Goal: Task Accomplishment & Management: Use online tool/utility

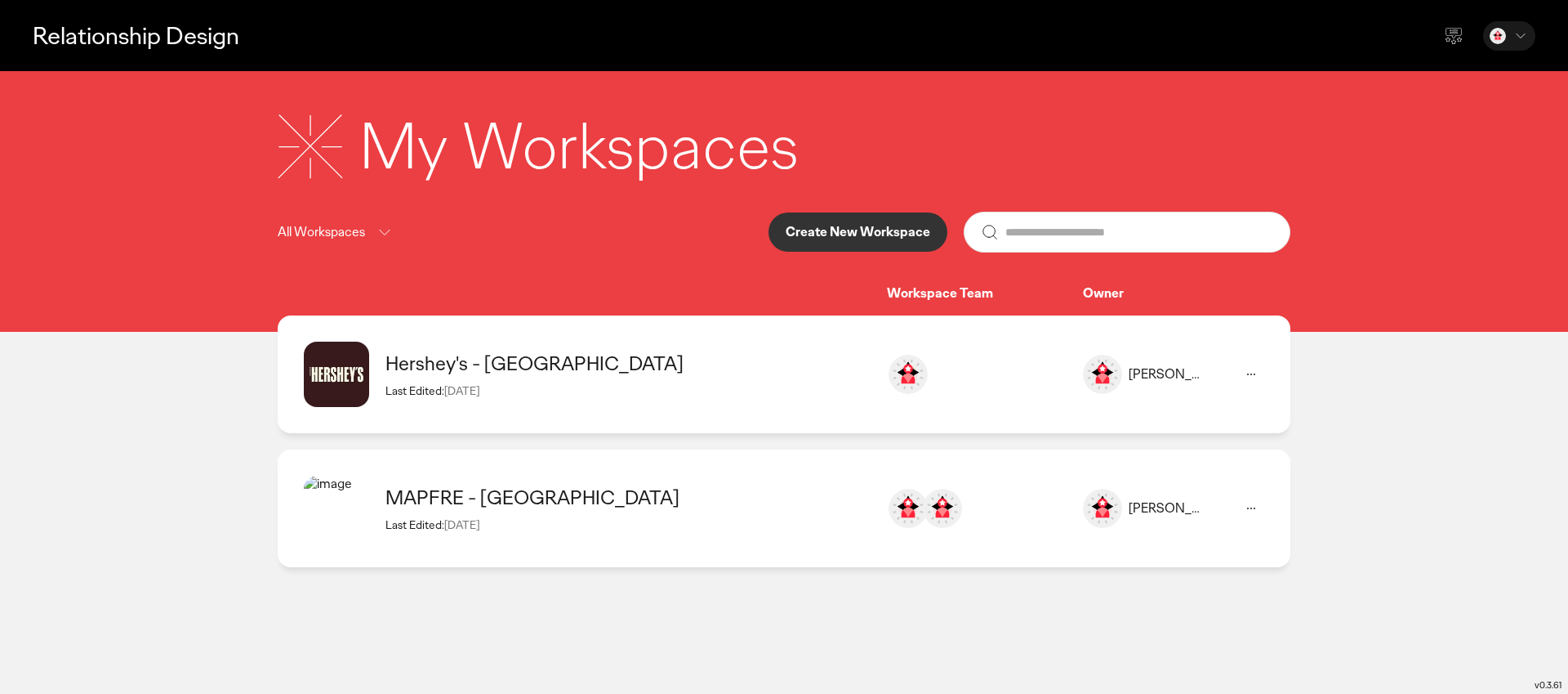
click at [855, 228] on p "Create New Workspace" at bounding box center [858, 232] width 145 height 13
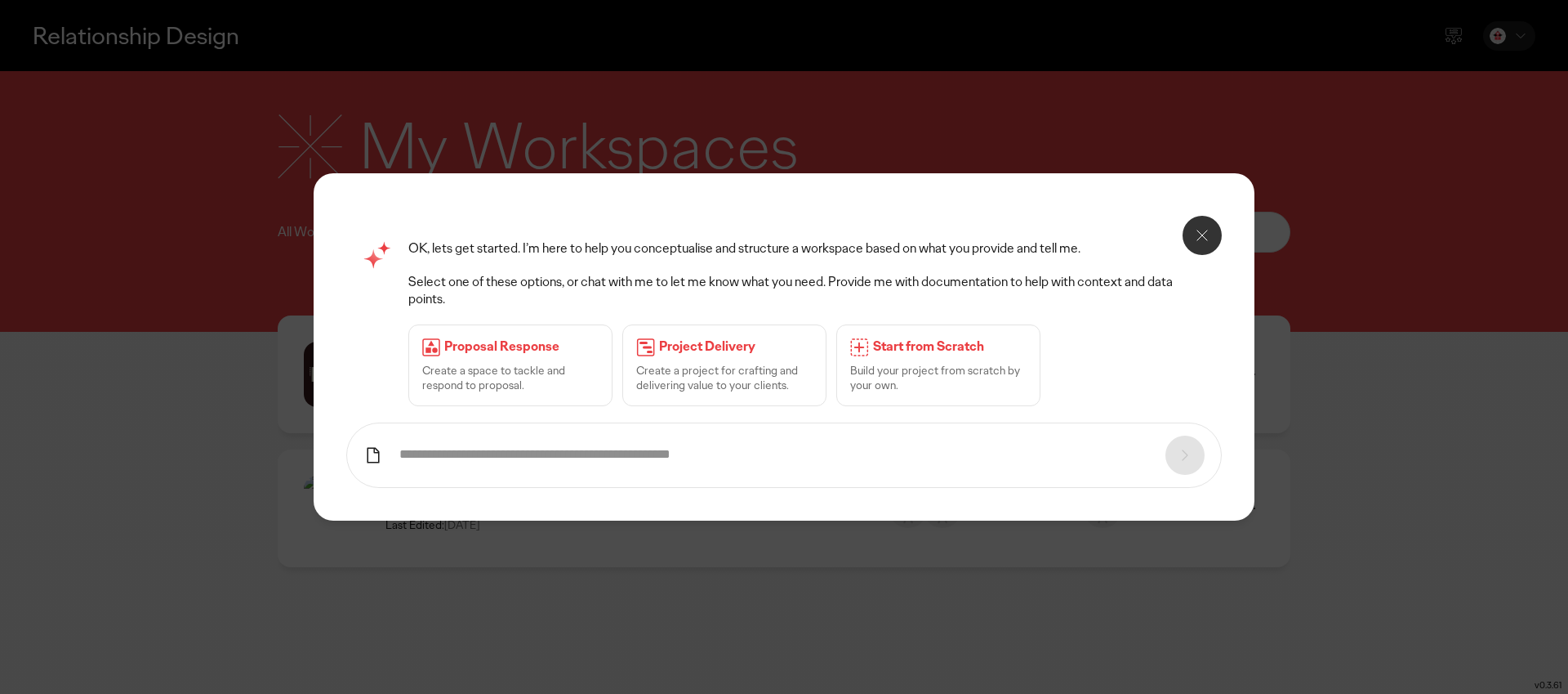
click at [535, 459] on input "text" at bounding box center [774, 454] width 749 height 17
click at [375, 459] on icon at bounding box center [373, 455] width 20 height 20
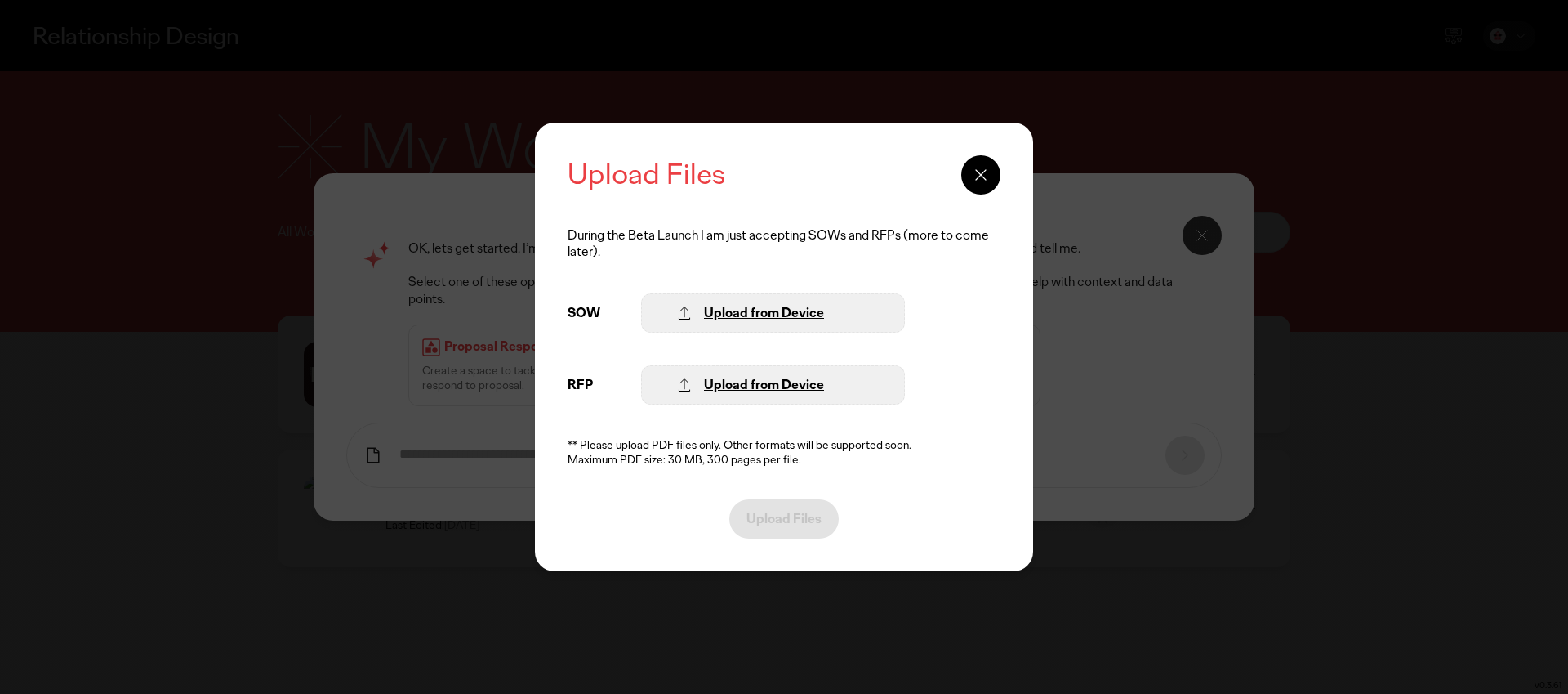
click at [785, 384] on div "Upload from Device" at bounding box center [764, 385] width 120 height 17
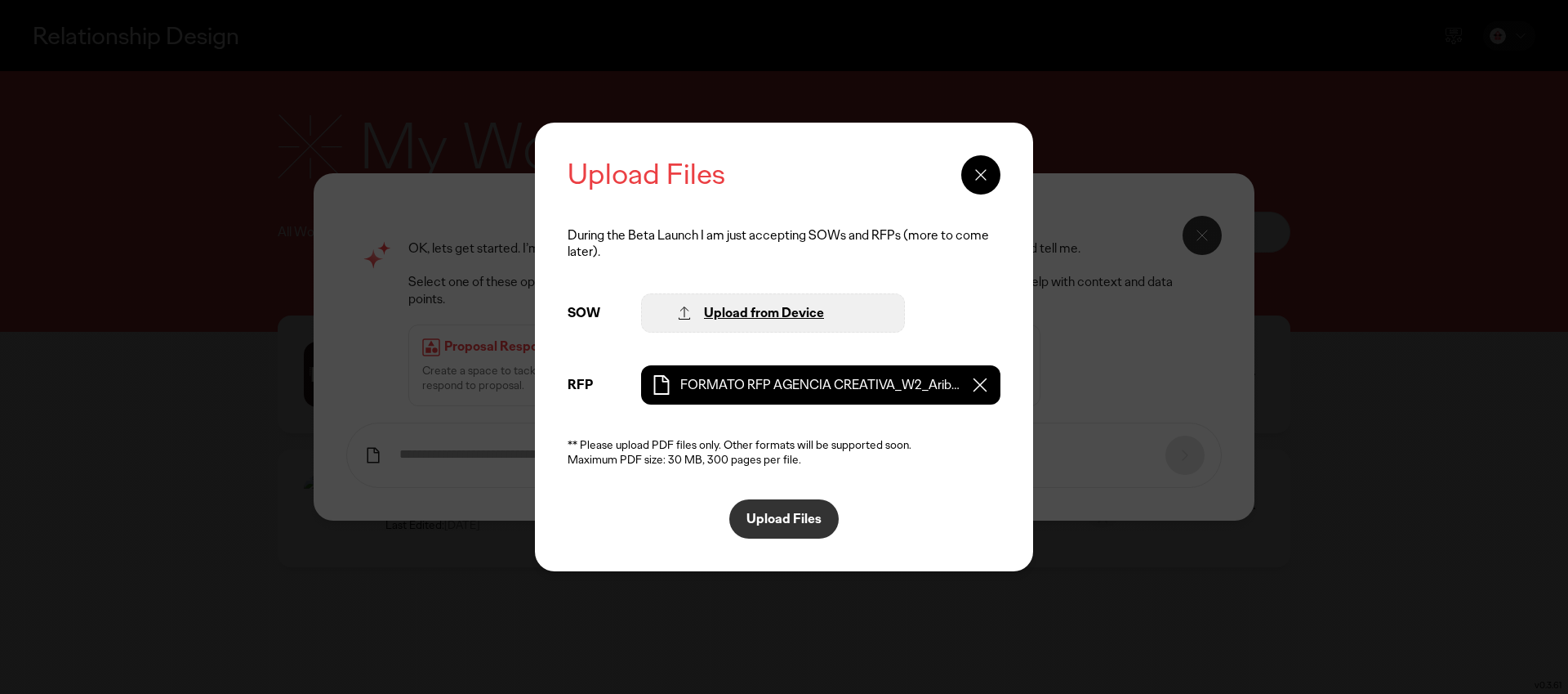
click at [785, 523] on p "Upload Files" at bounding box center [784, 519] width 75 height 13
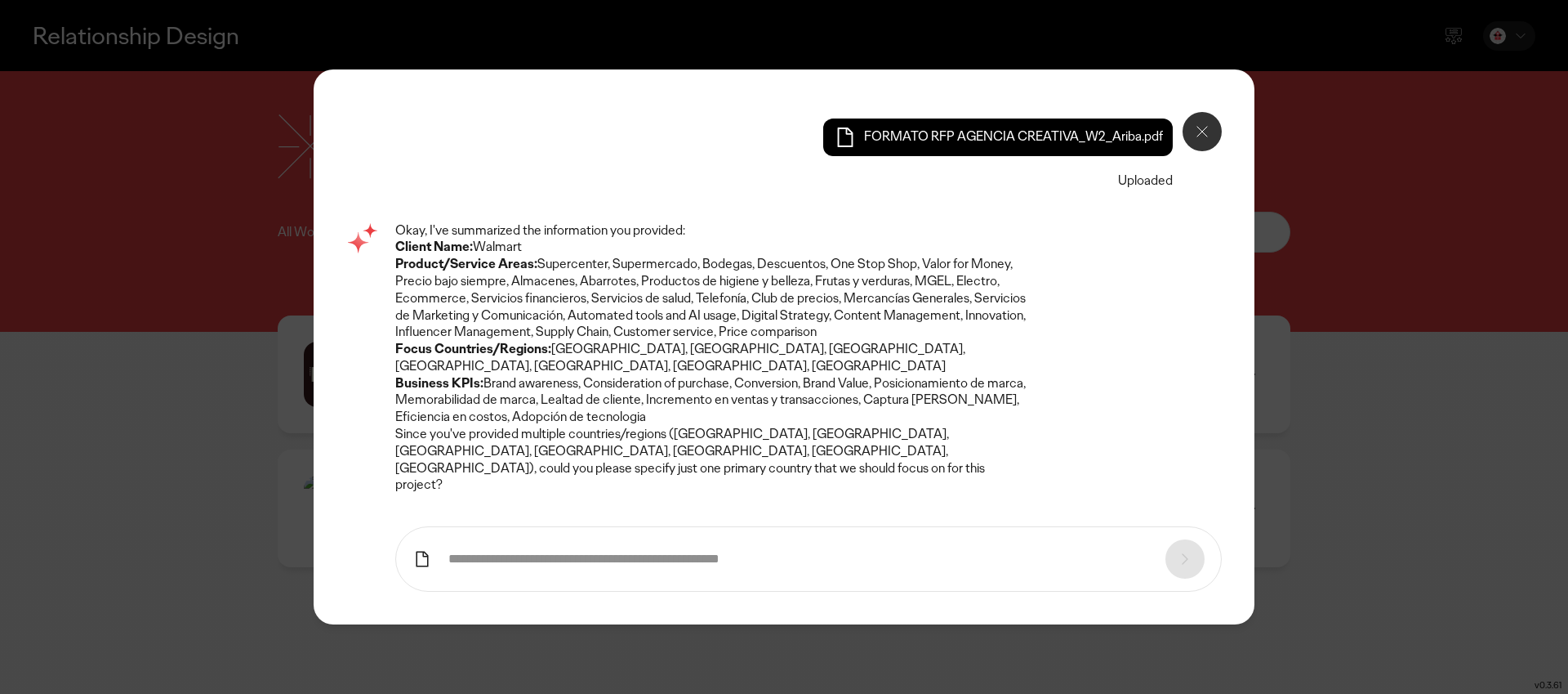
click at [543, 473] on p "Since you've provided multiple countries/regions ([GEOGRAPHIC_DATA], [GEOGRAPHI…" at bounding box center [714, 459] width 637 height 67
click at [599, 551] on input "text" at bounding box center [799, 559] width 700 height 17
type input "**********"
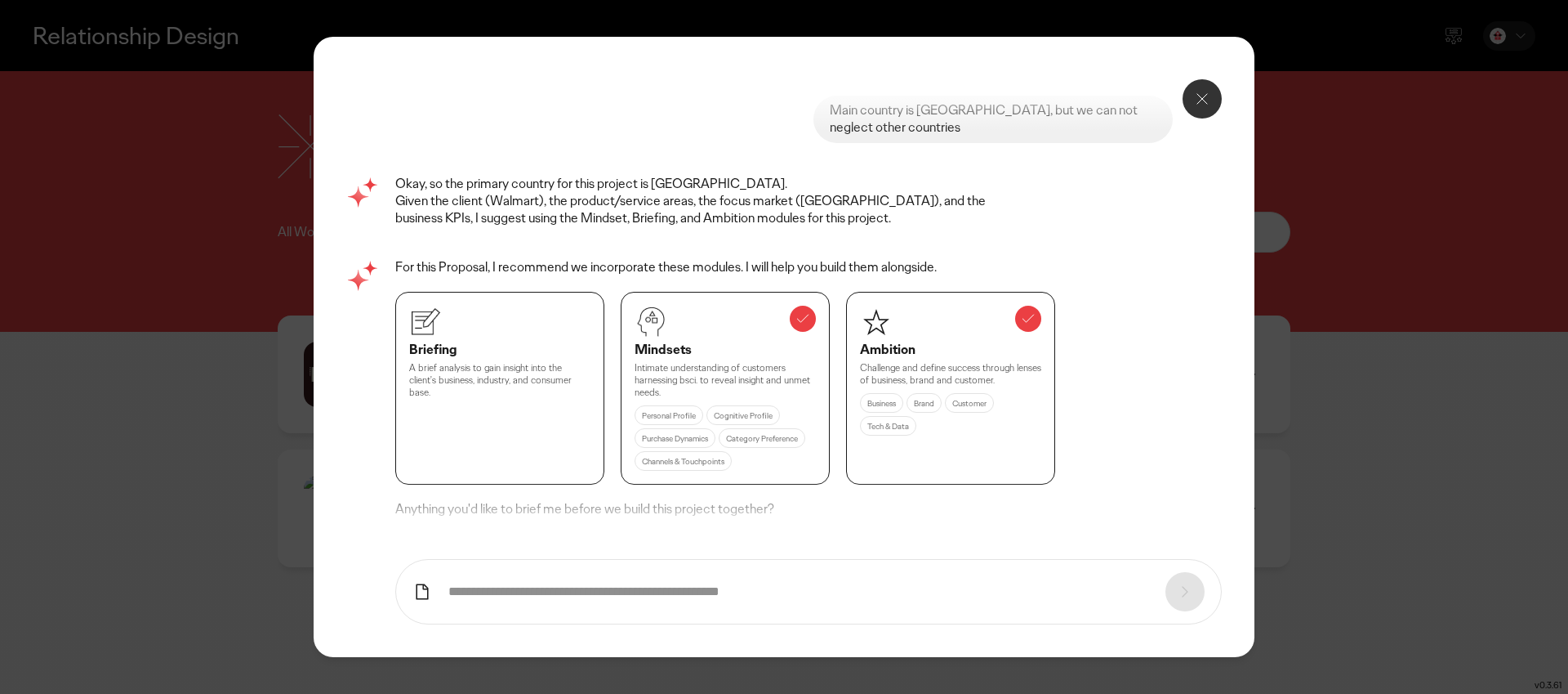
scroll to position [417, 0]
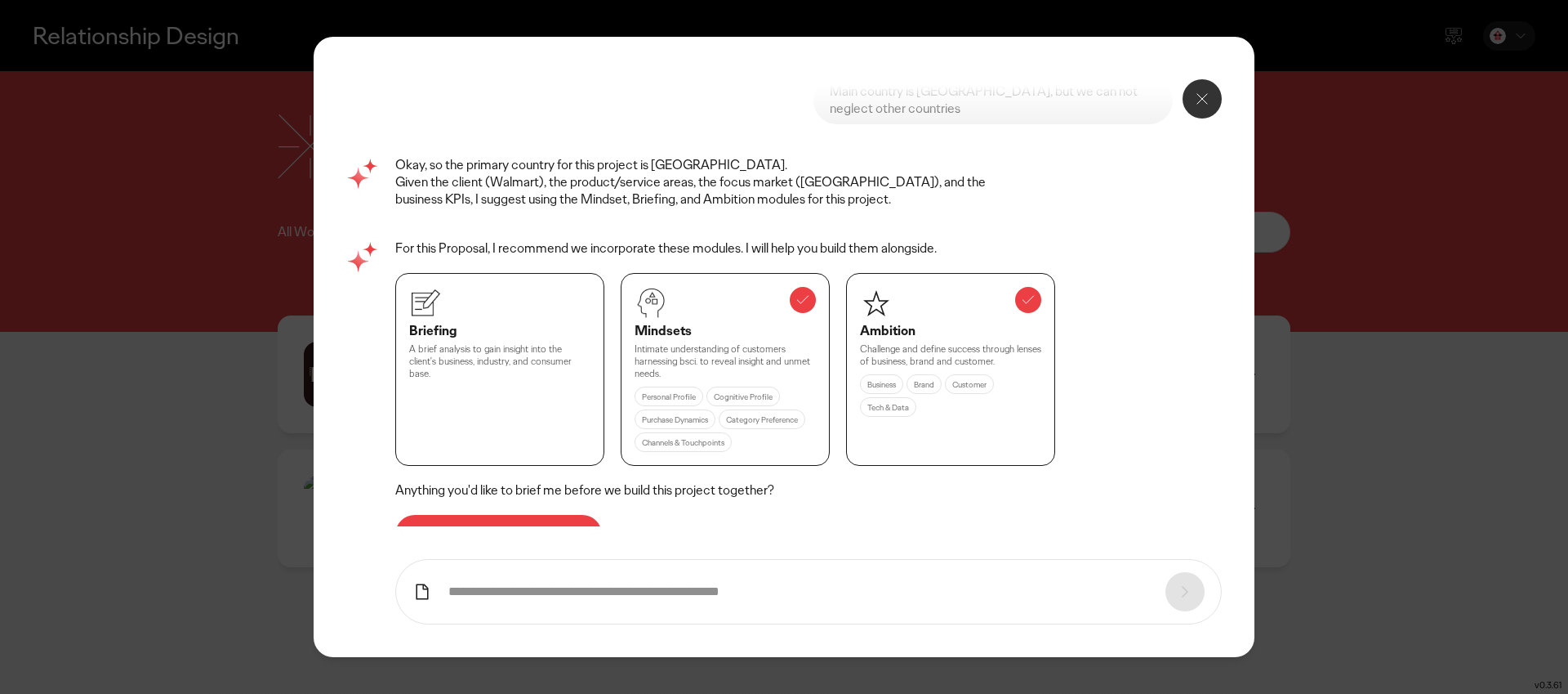
click at [523, 528] on p "Done, bring me to the project" at bounding box center [498, 534] width 172 height 13
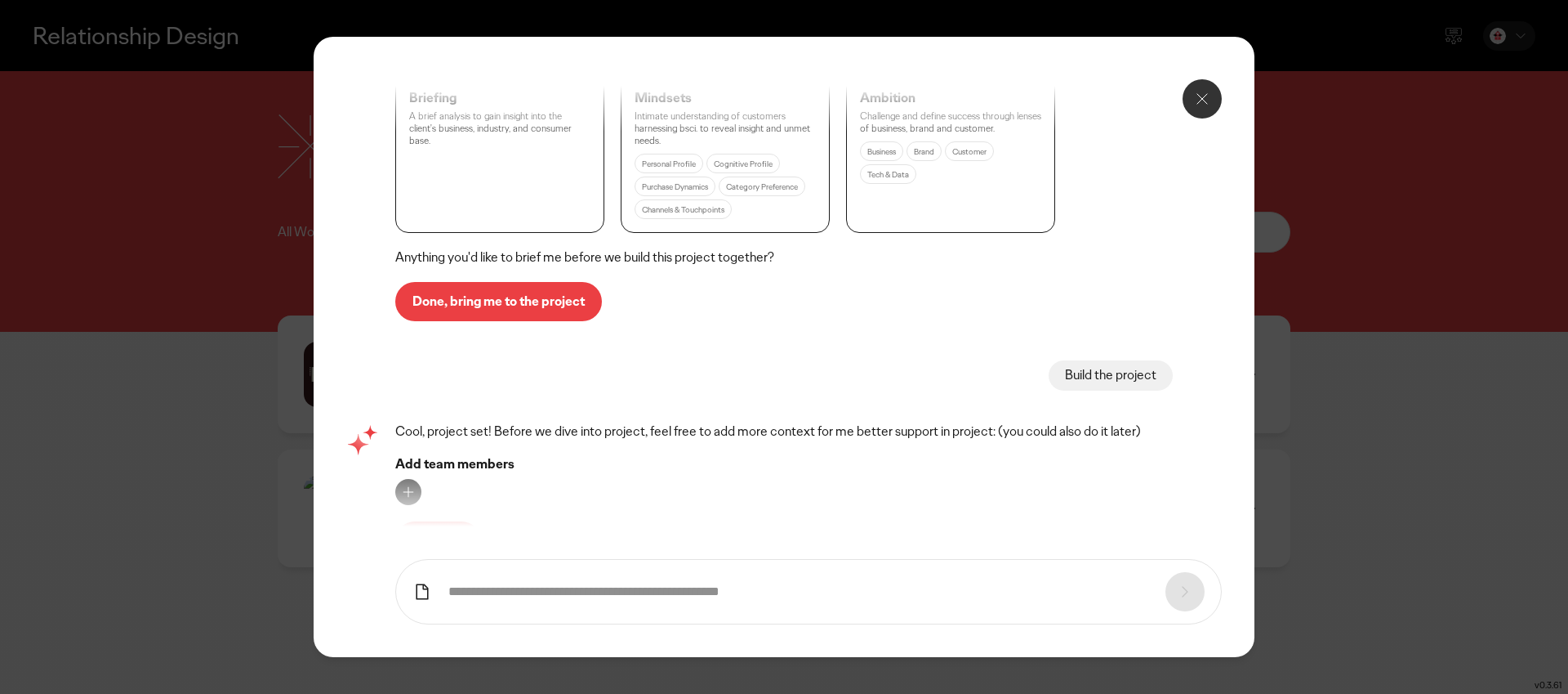
scroll to position [650, 0]
click at [454, 534] on p "Let's roll" at bounding box center [438, 541] width 52 height 13
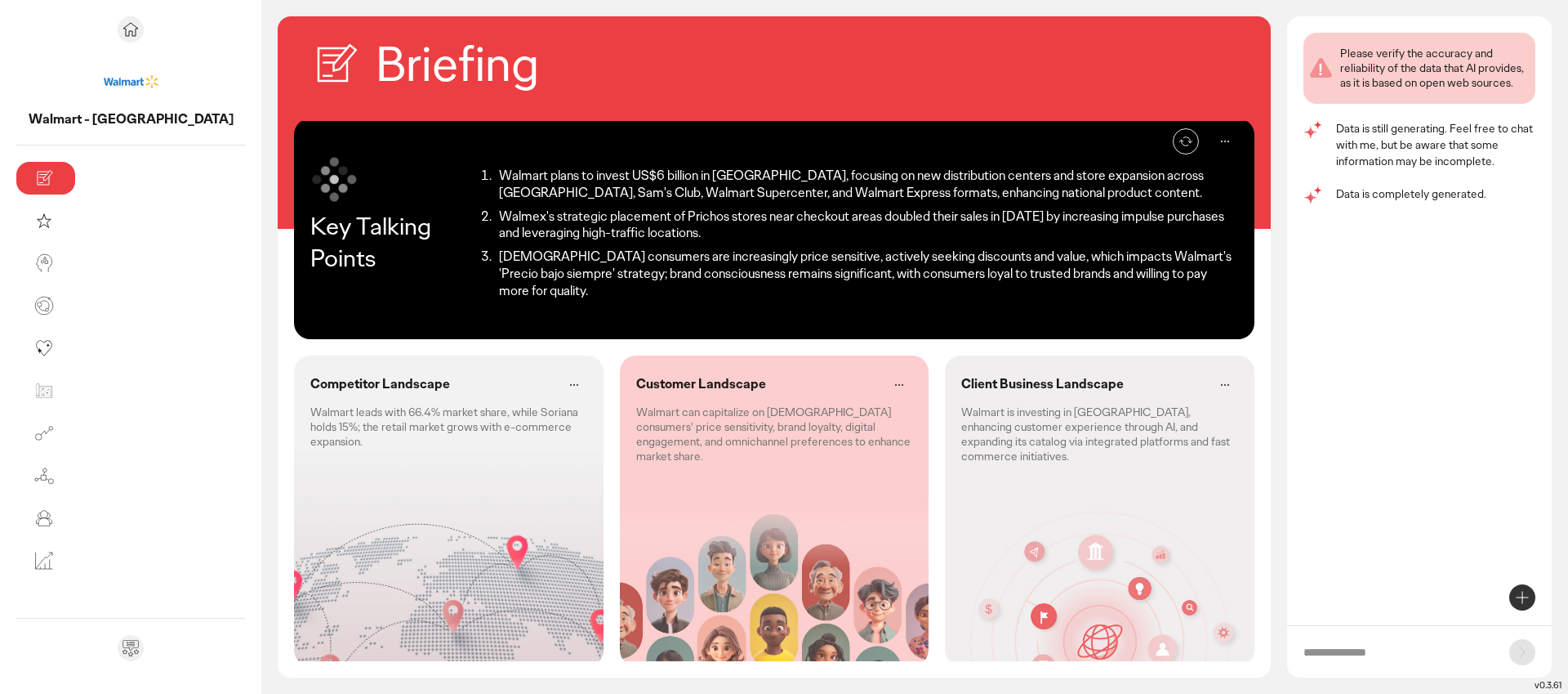
scroll to position [7, 0]
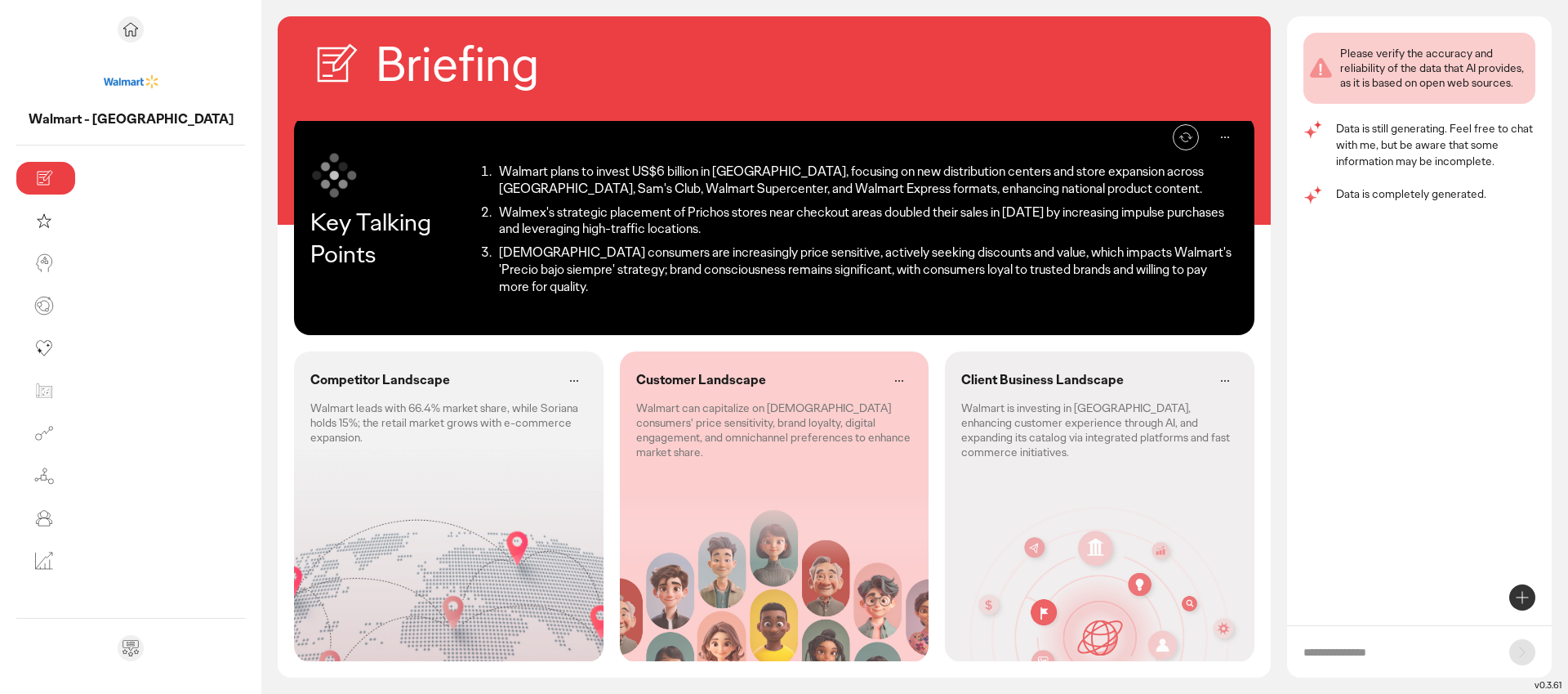
click at [301, 463] on div "Competitor Landscape Walmart leads with 66.4% market share, while Soriana holds…" at bounding box center [448, 506] width 309 height 310
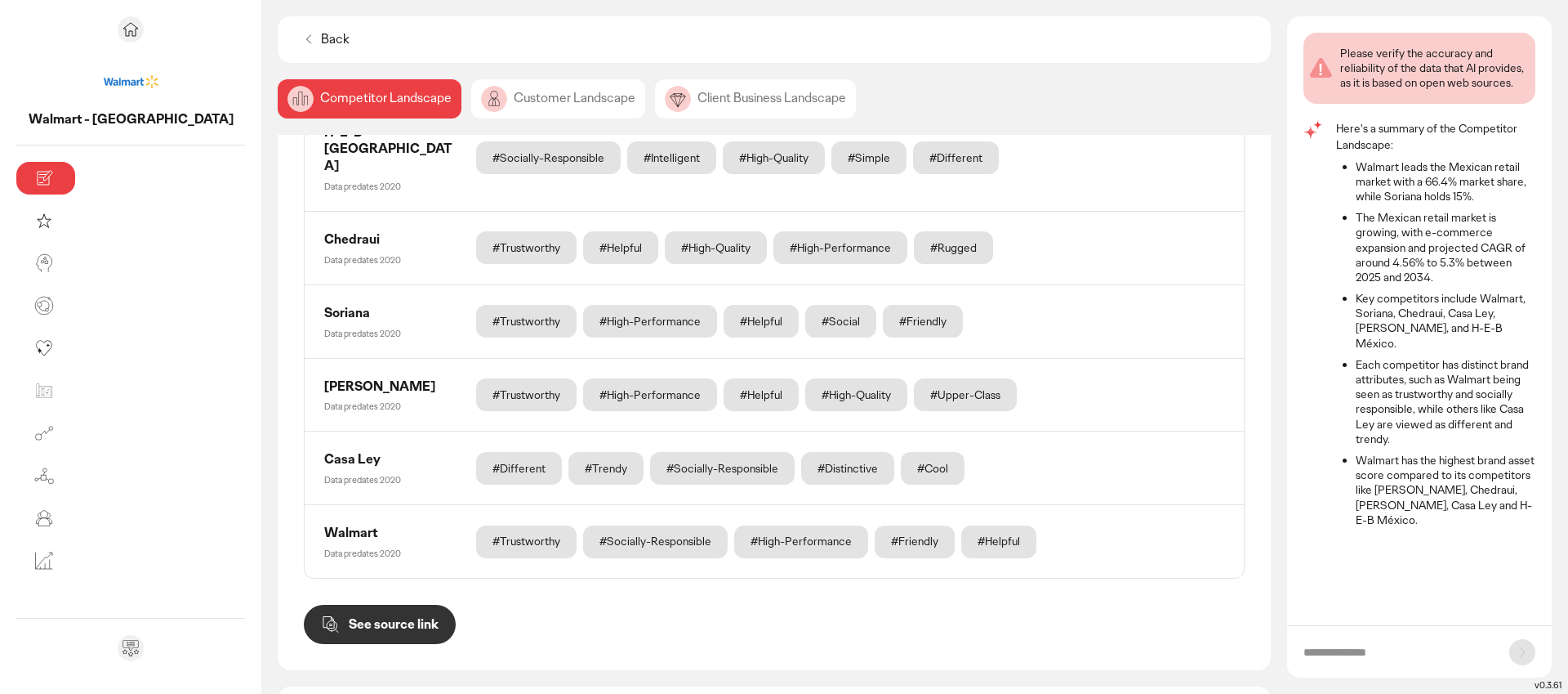
scroll to position [867, 0]
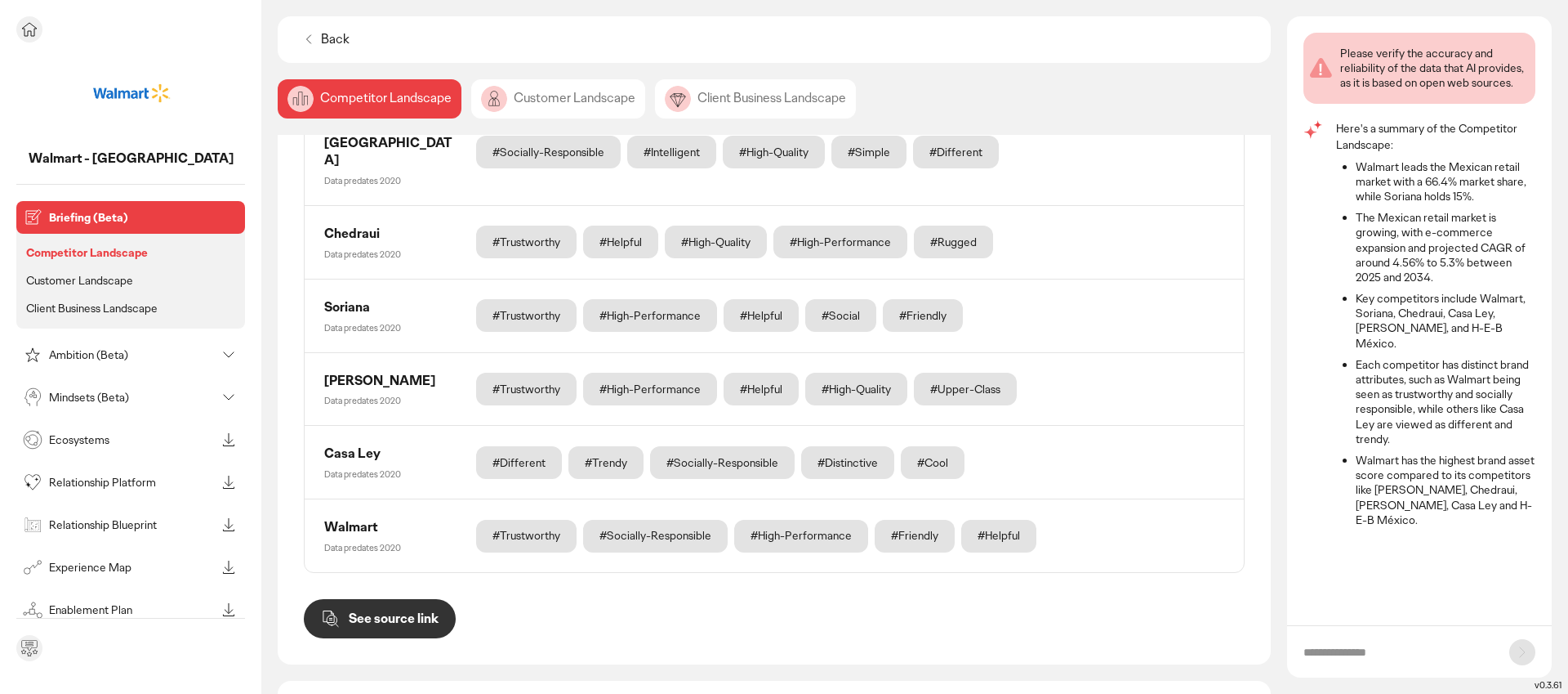
click at [176, 440] on p "Ecosystems" at bounding box center [132, 439] width 166 height 12
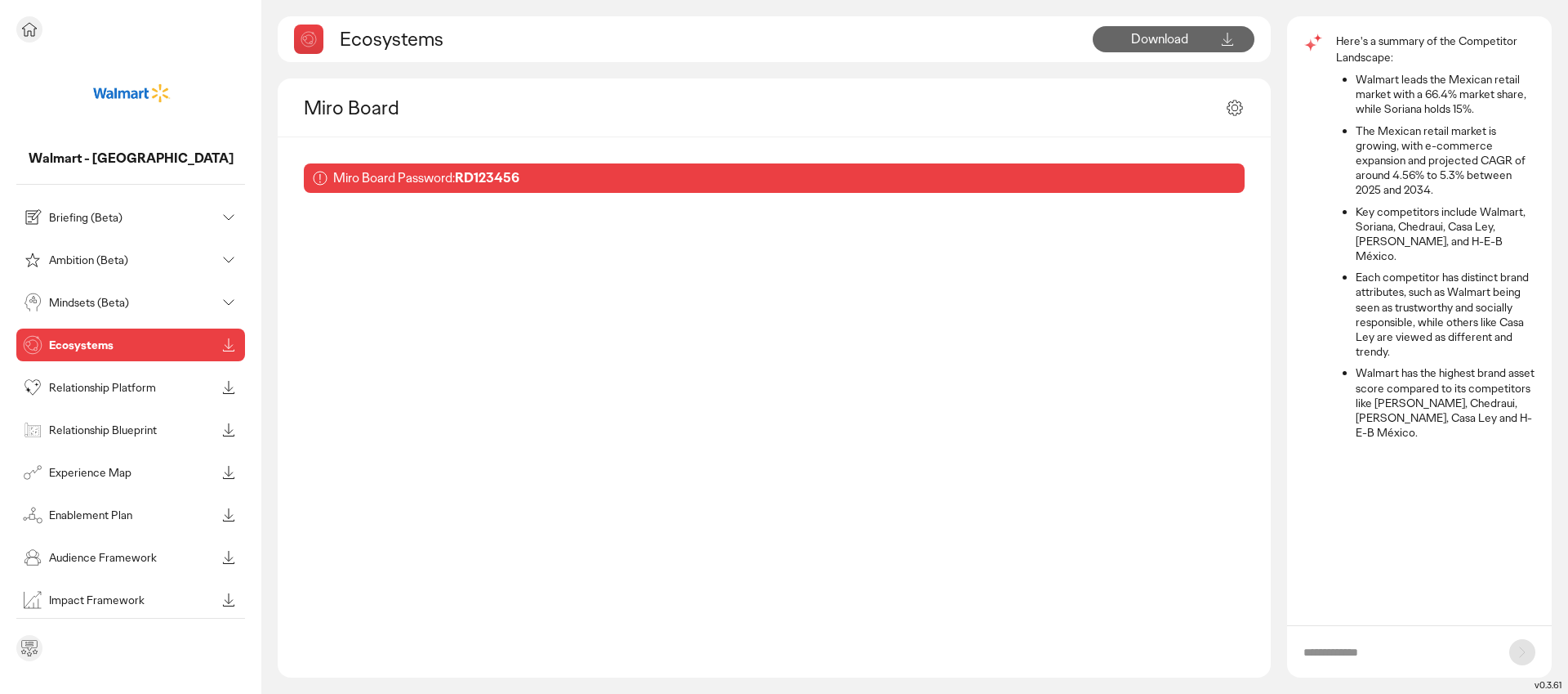
click at [116, 391] on p "Relationship Platform" at bounding box center [132, 387] width 166 height 12
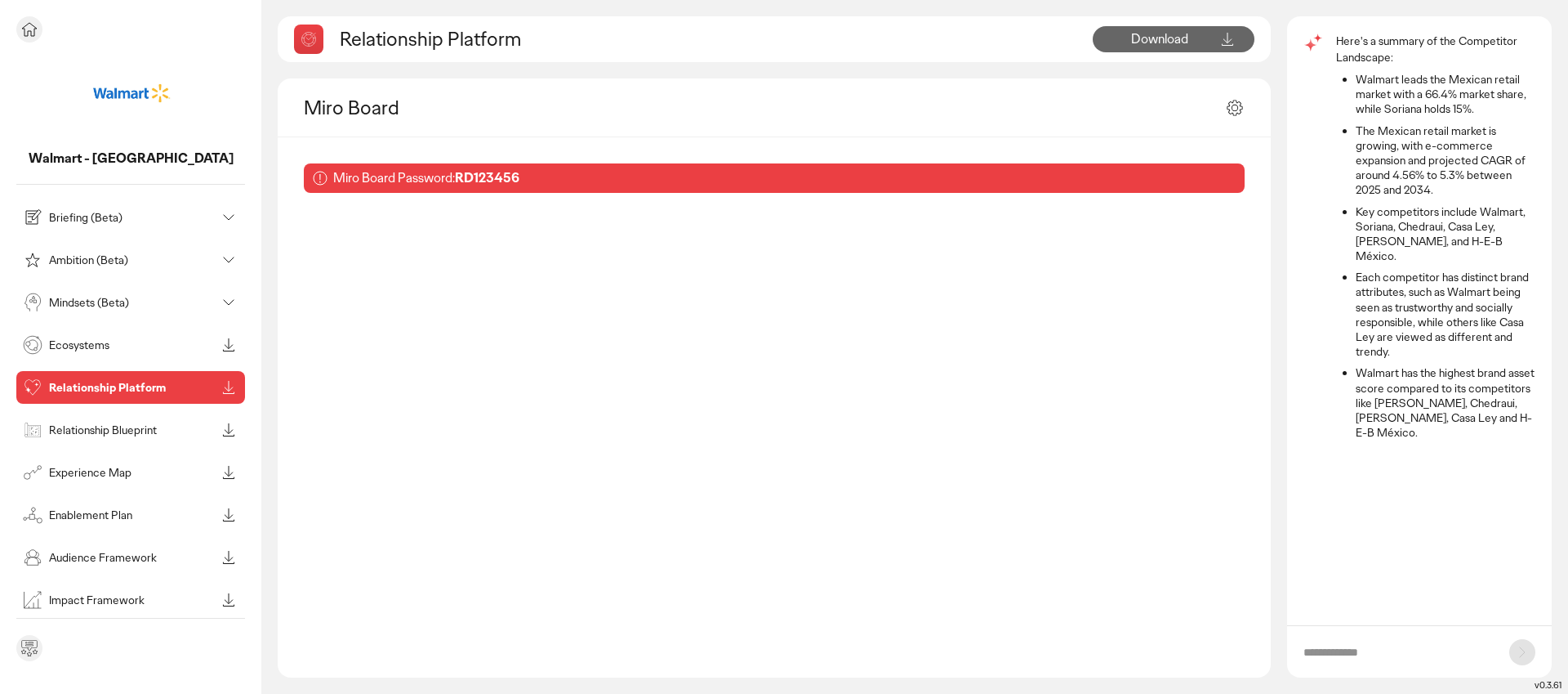
click at [72, 427] on p "Relationship Blueprint" at bounding box center [132, 430] width 166 height 12
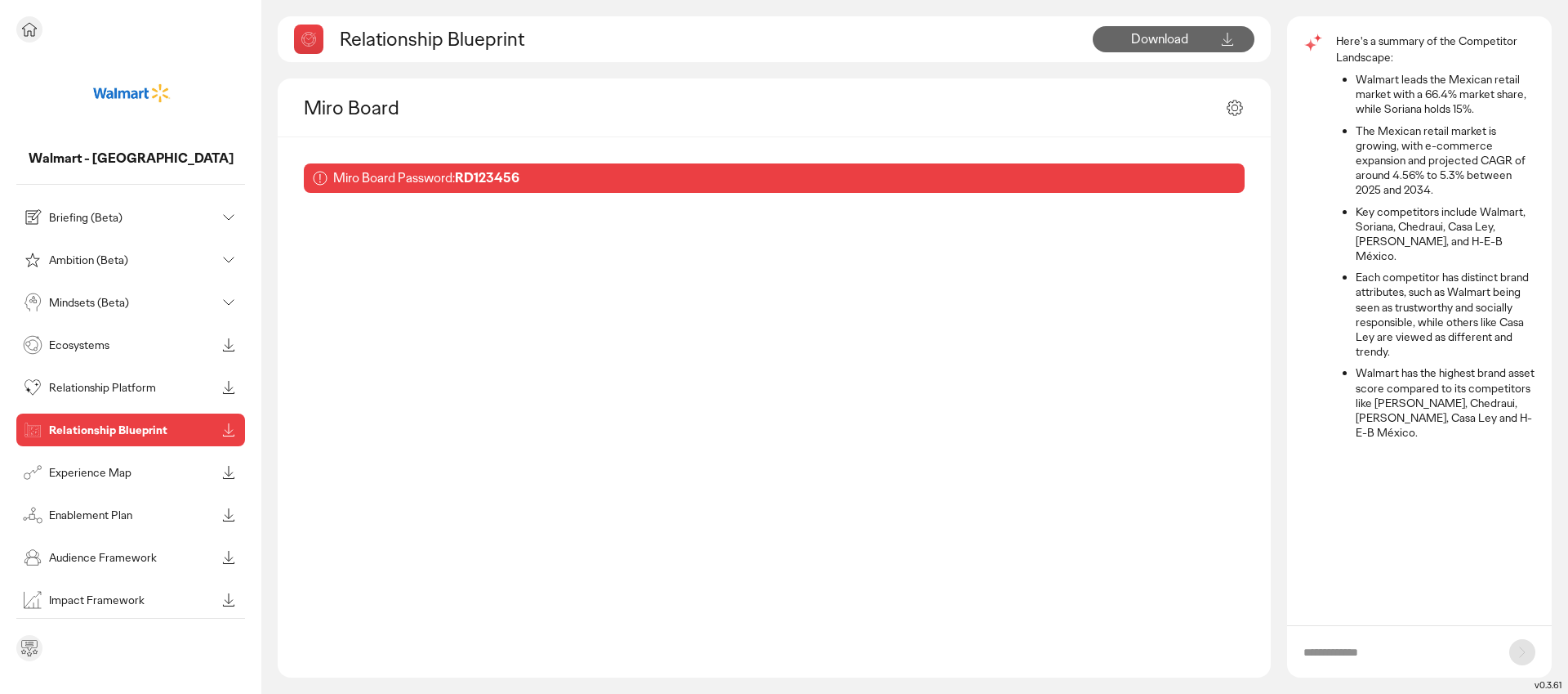
click at [98, 482] on div "Experience Map" at bounding box center [118, 472] width 196 height 26
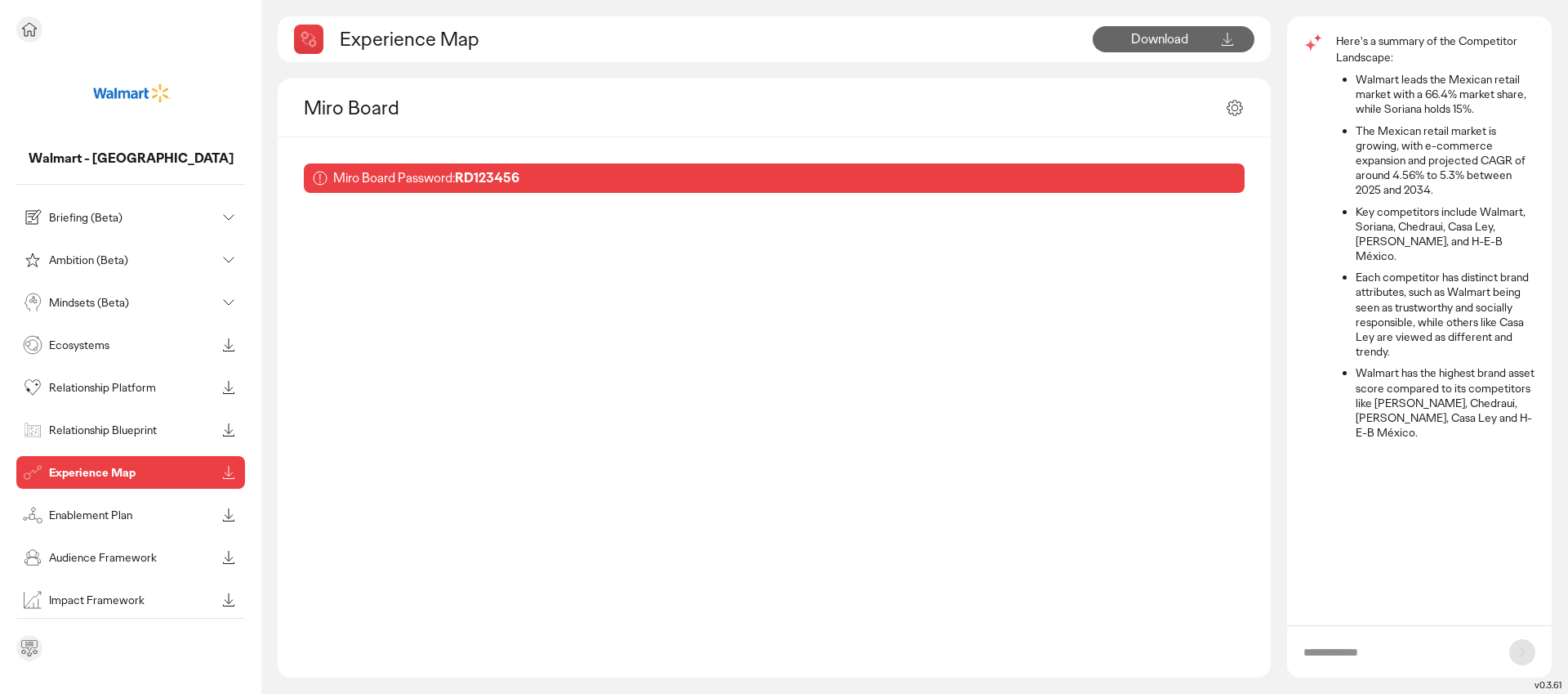
click at [139, 225] on div "Briefing (Beta)" at bounding box center [118, 216] width 196 height 26
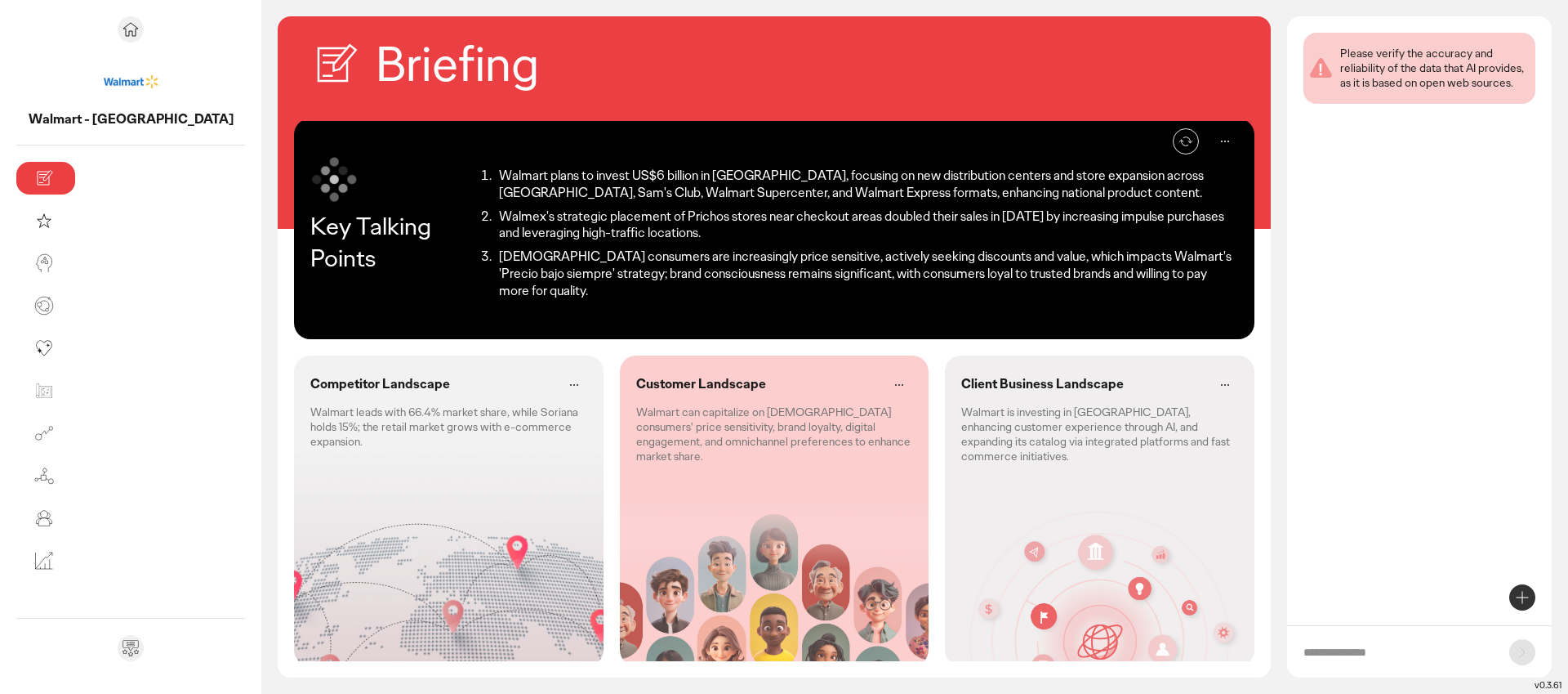
scroll to position [7, 0]
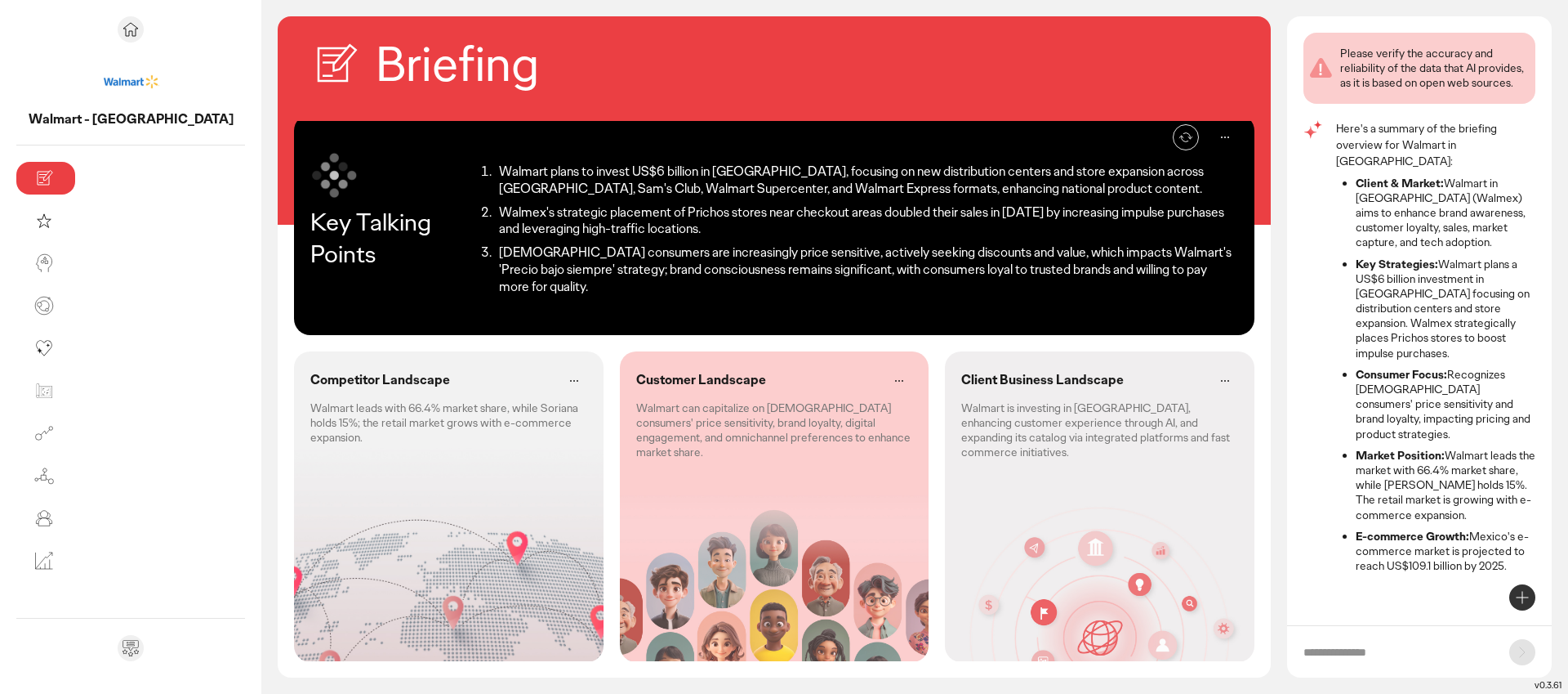
click at [992, 568] on div "Client Business Landscape Walmart is investing in [GEOGRAPHIC_DATA], enhancing …" at bounding box center [1100, 506] width 309 height 310
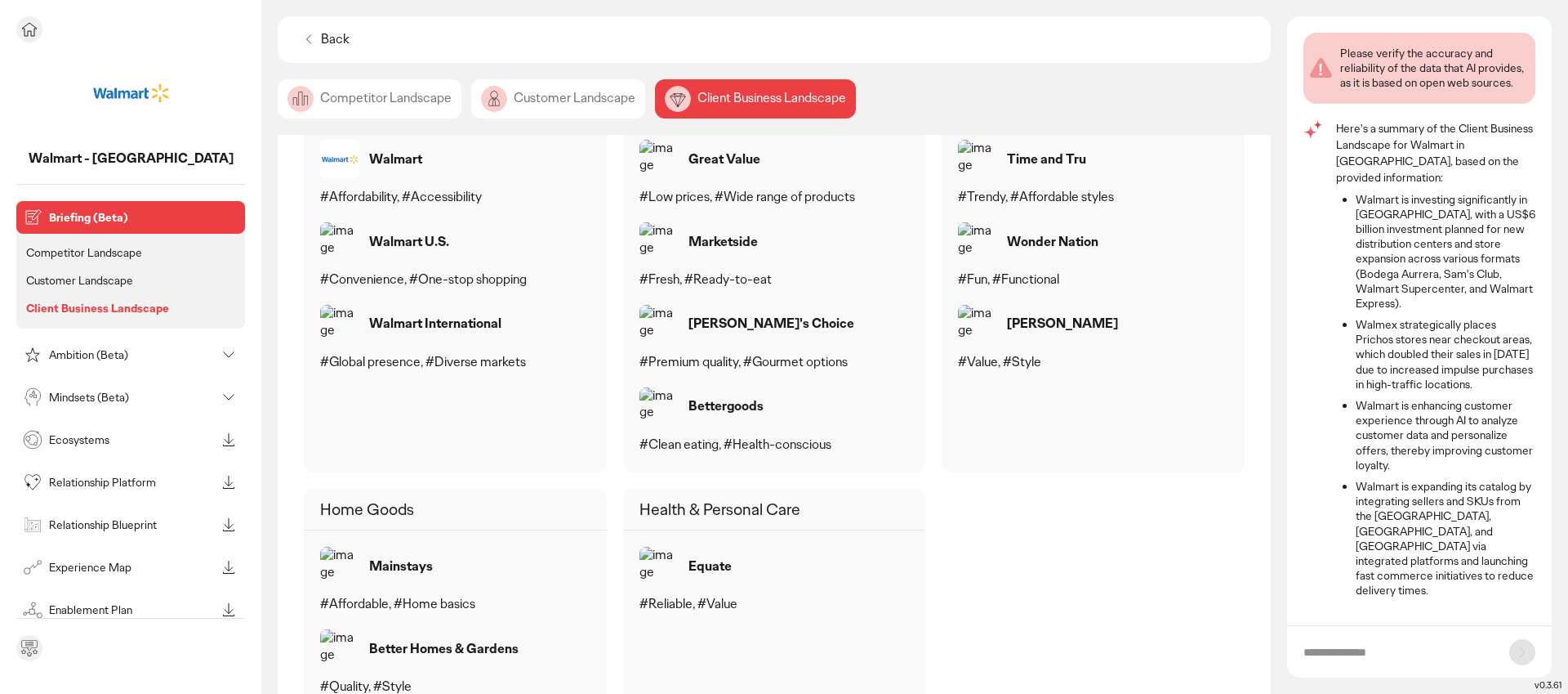
scroll to position [1110, 0]
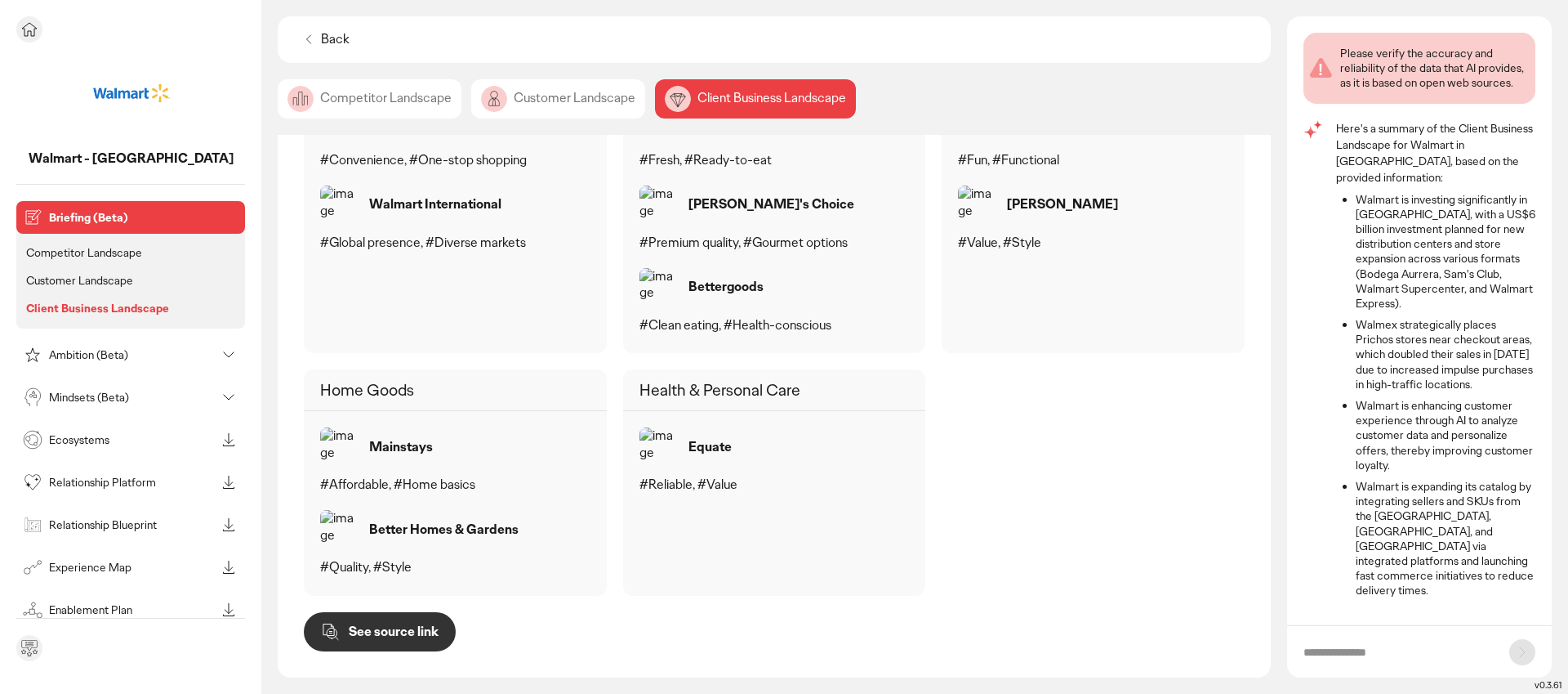
click at [105, 357] on p "Ambition (Beta)" at bounding box center [132, 354] width 166 height 12
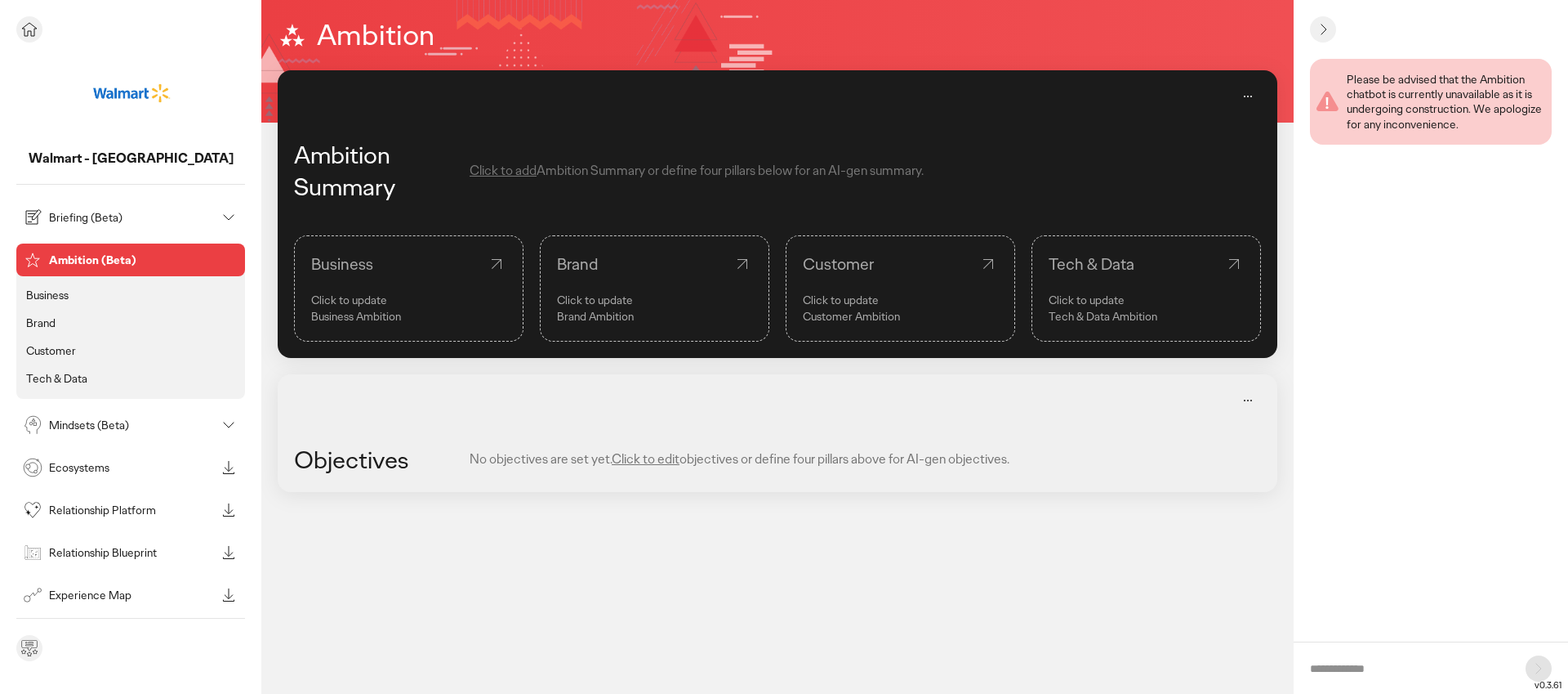
click at [75, 327] on li "Brand" at bounding box center [130, 323] width 215 height 22
